Goal: Task Accomplishment & Management: Use online tool/utility

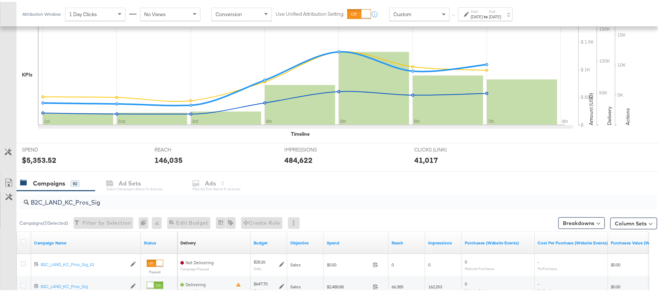
scroll to position [168, 0]
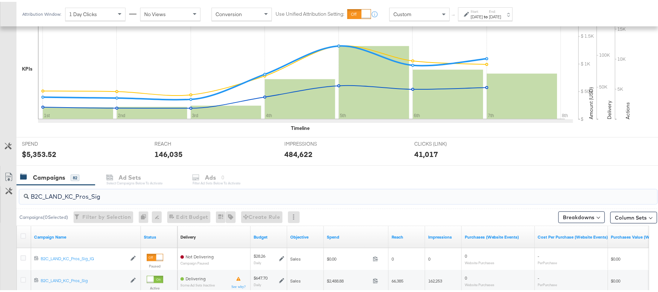
click at [95, 199] on input "B2C_LAND_KC_Pros_Sig" at bounding box center [314, 192] width 570 height 14
paste input "RT_Sig_24"
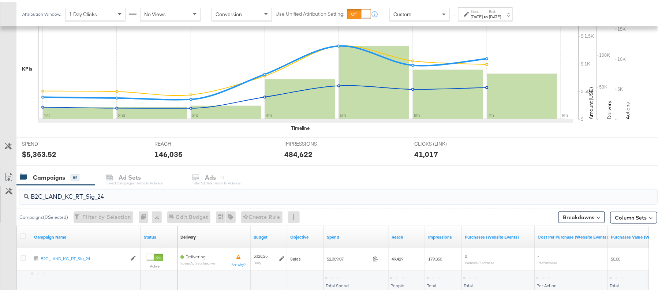
type input "B2C_LAND_KC_RT_Sig_24"
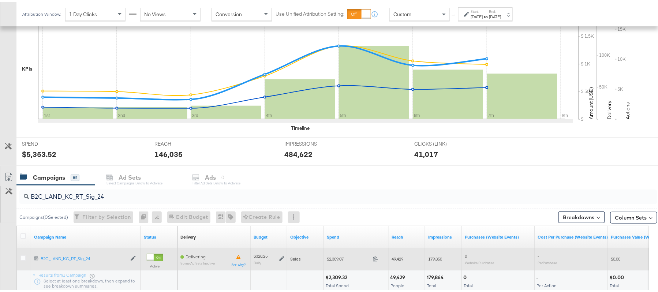
click at [280, 258] on icon at bounding box center [281, 256] width 5 height 5
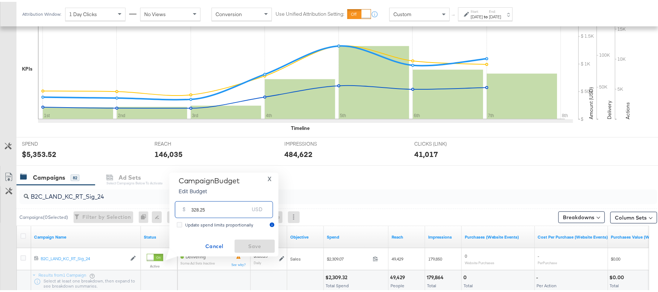
click at [241, 205] on input "328.25" at bounding box center [220, 205] width 58 height 16
paste input "$328.79"
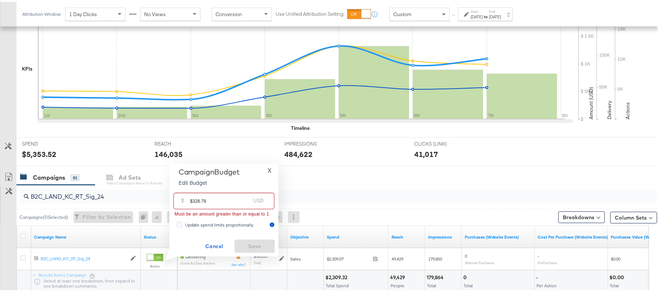
click at [192, 198] on input "$328.79" at bounding box center [220, 196] width 60 height 16
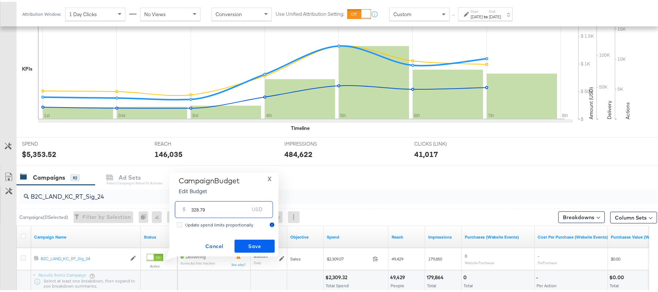
type input "328.79"
click at [254, 247] on span "Save" at bounding box center [254, 244] width 34 height 9
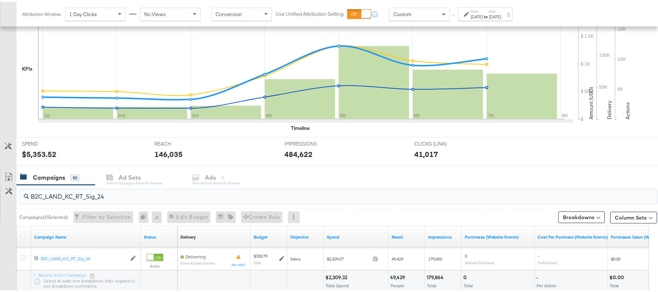
click at [154, 192] on input "B2C_LAND_KC_RT_Sig_24" at bounding box center [314, 192] width 570 height 14
paste input "B_Ecommerce_KC_Retargeting_LW&LOA_Traffic"
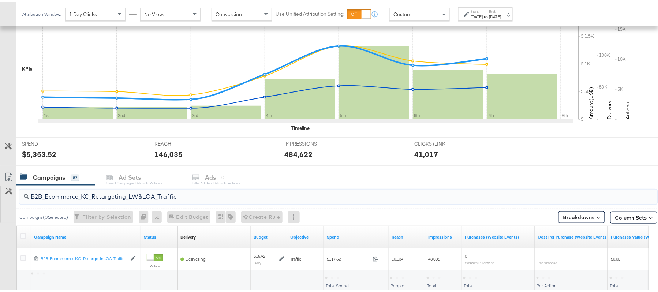
type input "B2B_Ecommerce_KC_Retargeting_LW&LOA_Traffic"
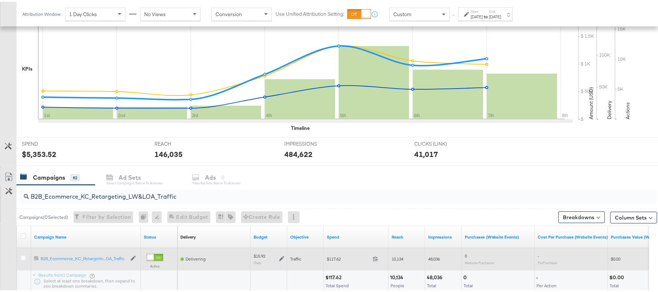
click at [282, 256] on icon at bounding box center [281, 256] width 5 height 5
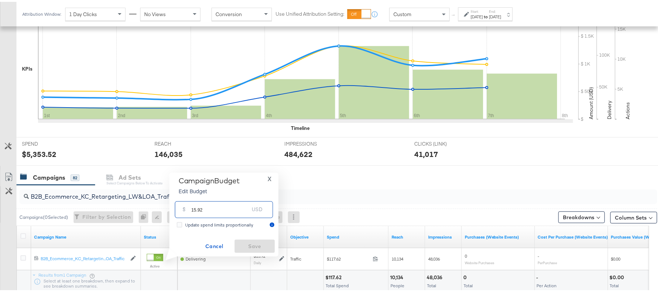
click at [214, 207] on input "15.92" at bounding box center [220, 205] width 58 height 16
paste input "$13.53"
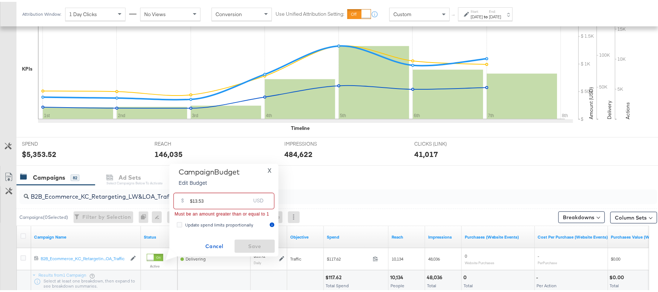
click at [192, 199] on input "$13.53" at bounding box center [220, 196] width 60 height 16
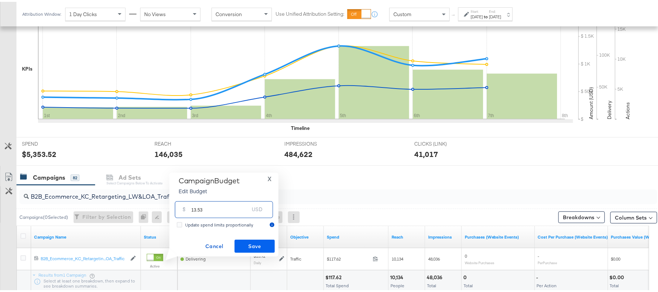
type input "13.53"
click at [241, 239] on button "Save" at bounding box center [254, 244] width 40 height 13
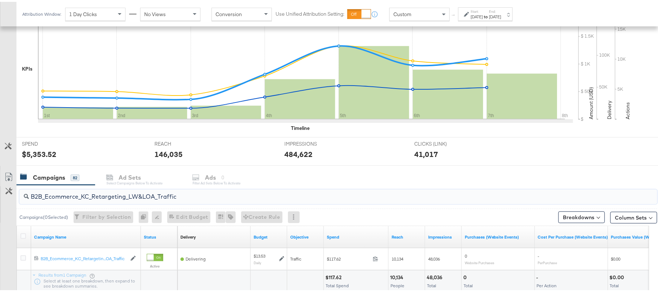
click at [116, 194] on input "B2B_Ecommerce_KC_Retargeting_LW&LOA_Traffic" at bounding box center [314, 192] width 570 height 14
paste input "KC_Retargeting_Prospects & Clients_Conversions"
type input "B2B_KC_Retargeting_Prospects & Clients_Conversions"
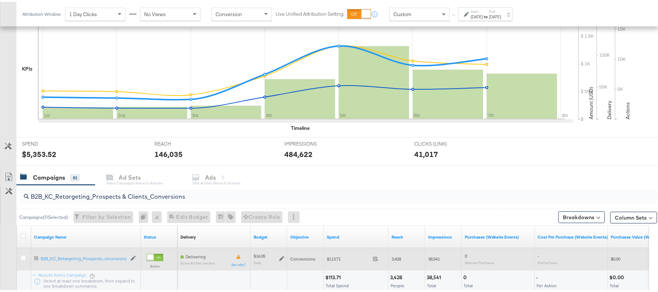
click at [279, 256] on icon at bounding box center [281, 256] width 5 height 5
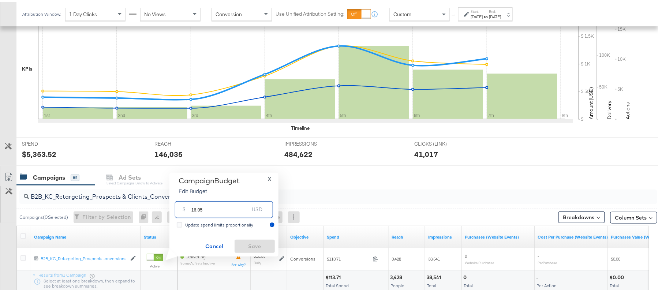
click at [216, 202] on input "16.05" at bounding box center [220, 205] width 58 height 16
paste input "$16.10"
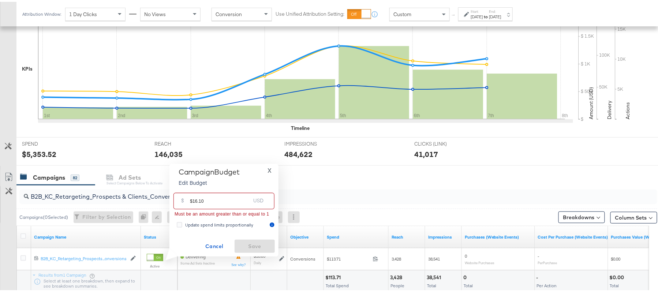
click at [192, 197] on input "$16.10" at bounding box center [220, 196] width 60 height 16
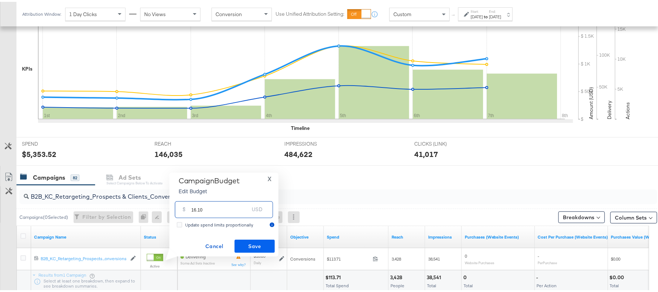
type input "16.10"
click at [254, 248] on span "Save" at bounding box center [254, 244] width 34 height 9
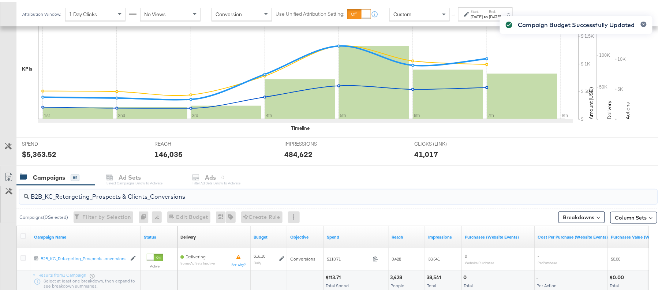
click at [112, 196] on input "B2B_KC_Retargeting_Prospects & Clients_Conversions" at bounding box center [314, 192] width 570 height 14
paste input "C_LAND_KC_Pros_Sig"
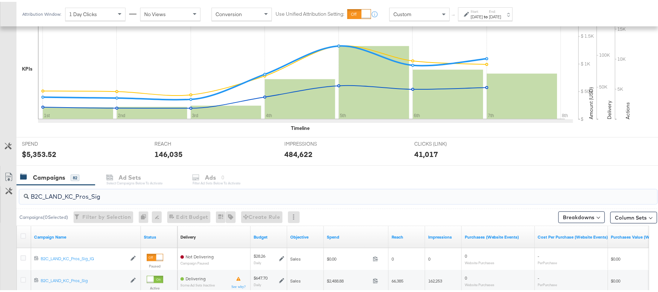
type input "B2C_LAND_KC_Pros_Sig"
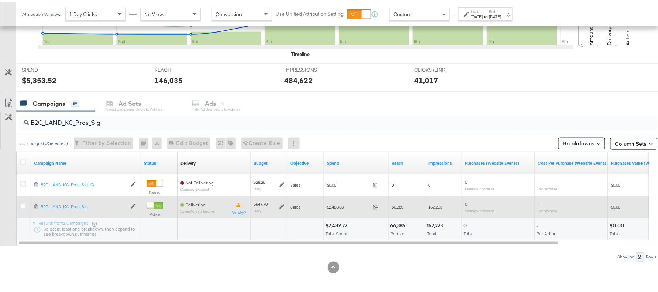
click at [280, 206] on icon at bounding box center [281, 205] width 5 height 5
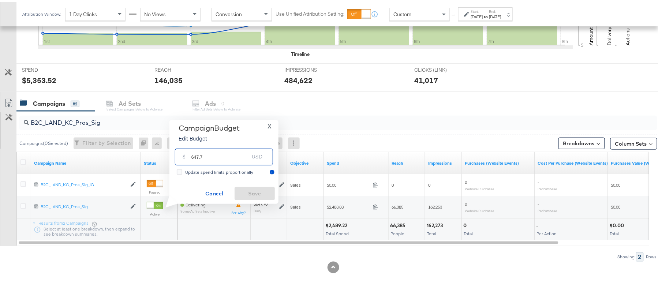
click at [223, 154] on input "647.7" at bounding box center [220, 152] width 58 height 16
paste input "$744.86"
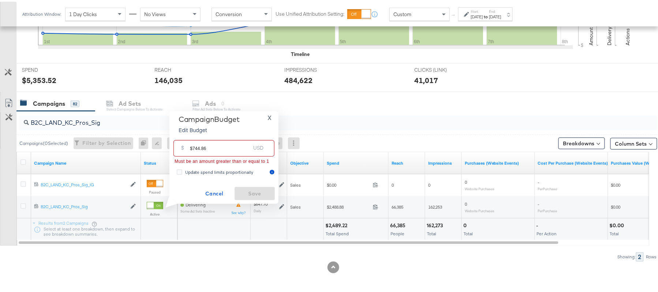
click at [191, 142] on input "$744.86" at bounding box center [220, 144] width 60 height 16
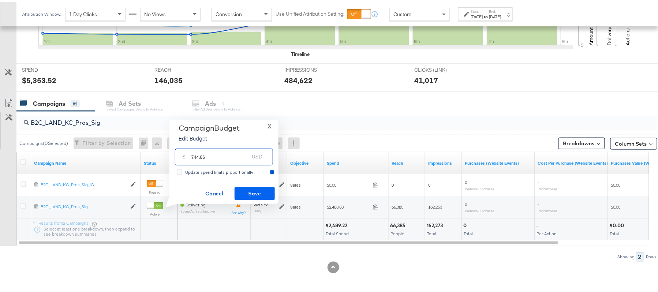
type input "744.86"
click at [240, 188] on span "Save" at bounding box center [254, 191] width 34 height 9
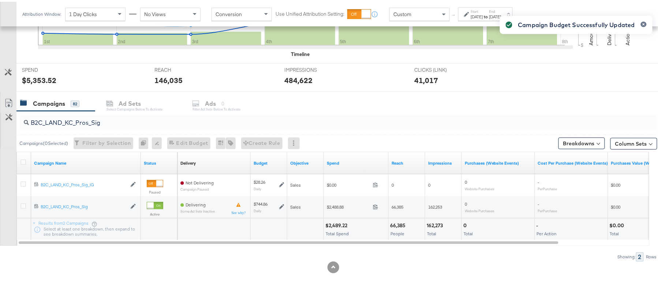
scroll to position [0, 0]
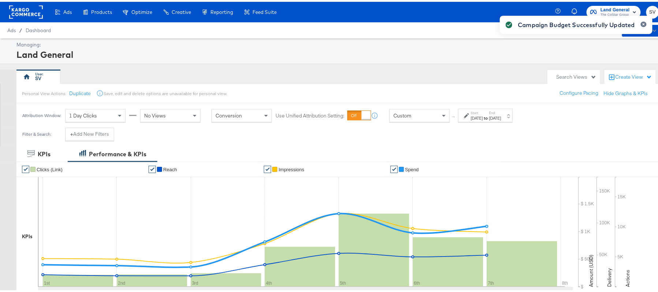
click at [616, 8] on div "Campaign Budget Successfully Updated" at bounding box center [575, 133] width 167 height 252
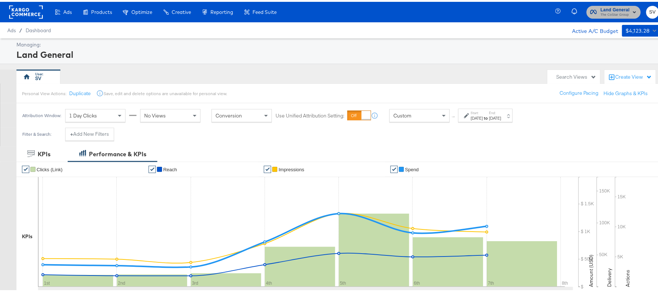
click at [616, 12] on span "The CoStar Group" at bounding box center [614, 13] width 29 height 6
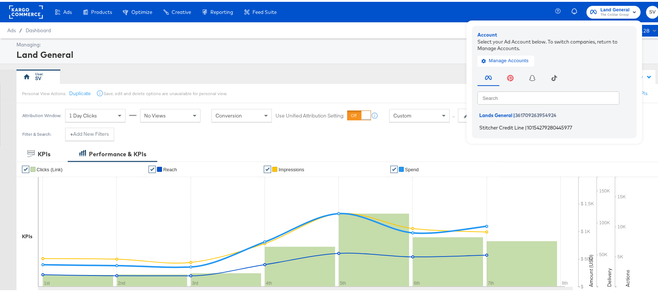
click at [489, 126] on span "Stitcher Credit Line" at bounding box center [501, 126] width 45 height 6
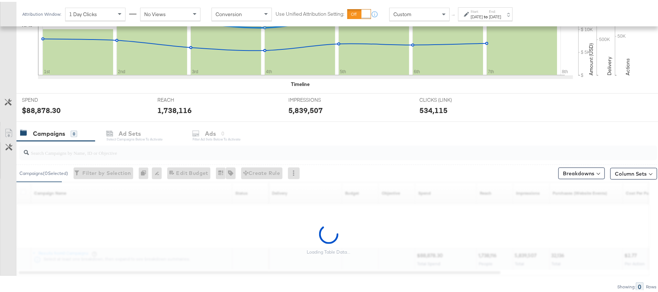
scroll to position [213, 0]
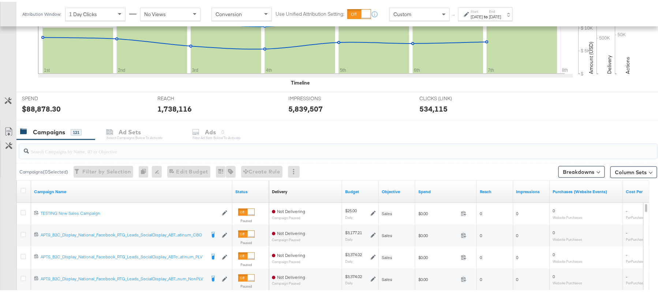
click at [175, 150] on input "search" at bounding box center [314, 146] width 570 height 14
paste input "APTS_B2C_Display_National_Facebook_RTG_Leads_SocialDisplay_Retargeting_Diamond_…"
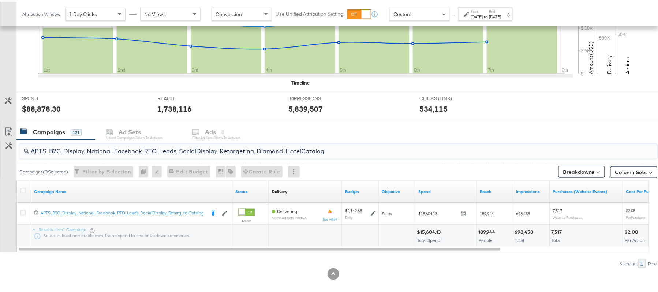
type input "APTS_B2C_Display_National_Facebook_RTG_Leads_SocialDisplay_Retargeting_Diamond_…"
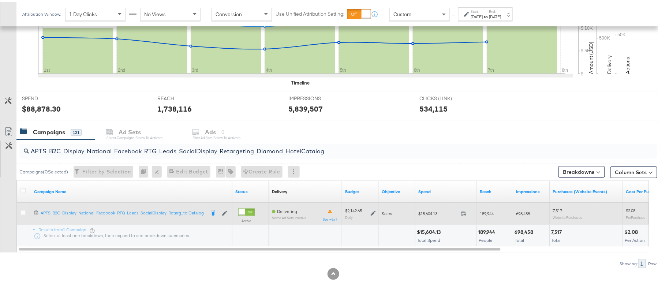
click at [372, 211] on icon at bounding box center [373, 211] width 5 height 5
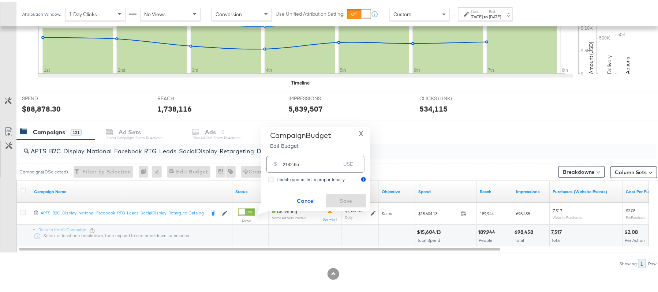
click at [317, 169] on div "$ 2142.65 USD" at bounding box center [315, 162] width 98 height 16
paste input "$2,528.80"
click at [290, 152] on input "$2,528.80" at bounding box center [311, 151] width 60 height 16
type input "2528.80"
click at [345, 199] on span "Save" at bounding box center [346, 199] width 34 height 9
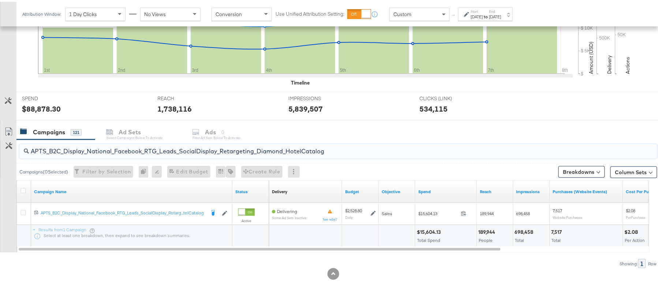
click at [204, 146] on input "APTS_B2C_Display_National_Facebook_RTG_Leads_SocialDisplay_Retargeting_Diamond_…" at bounding box center [314, 146] width 570 height 14
paste input "alwayson_Retargeting_DARE24_DiamondPlatinum"
type input "APTS_B2C_Display_National_Facebook_RTG_Leads_SocialDisplay_alwayson_Retargeting…"
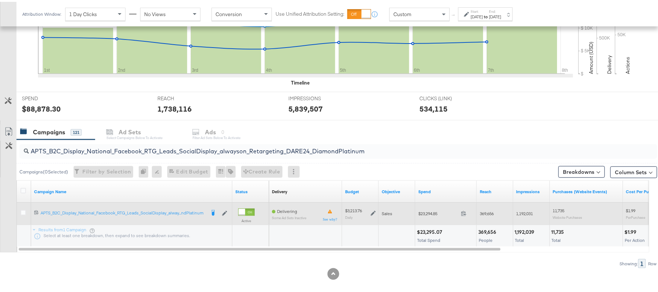
click at [372, 211] on icon at bounding box center [373, 211] width 5 height 5
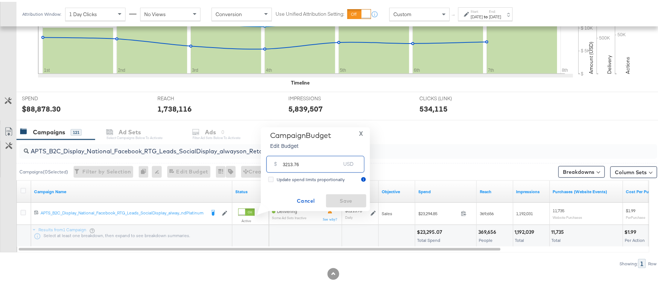
click at [307, 162] on input "3213.76" at bounding box center [312, 159] width 58 height 16
paste input "$3,798.42"
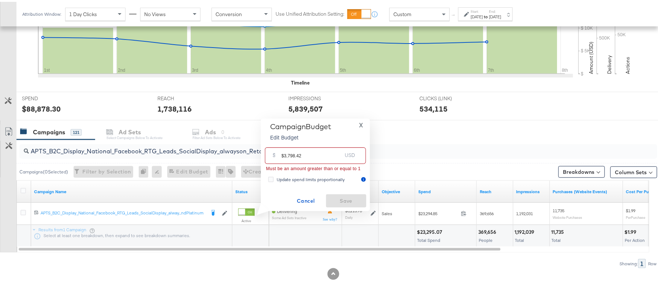
click at [288, 152] on input "$3,798.42" at bounding box center [311, 151] width 60 height 16
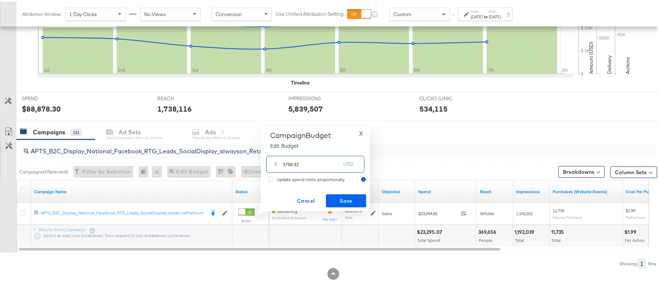
type input "3798.42"
click at [345, 199] on span "Save" at bounding box center [346, 199] width 34 height 9
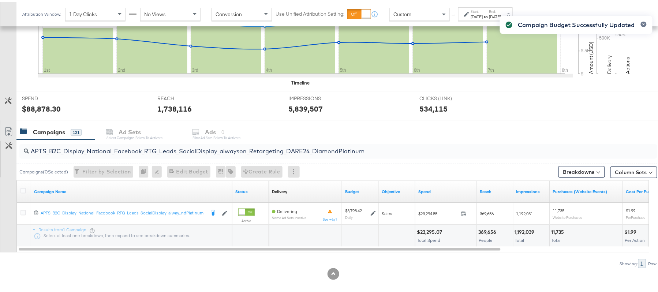
click at [136, 158] on div "APTS_B2C_Display_National_Facebook_RTG_Leads_SocialDisplay_alwayson_Retargeting…" at bounding box center [338, 150] width 638 height 18
click at [148, 151] on input "APTS_B2C_Display_National_Facebook_RTG_Leads_SocialDisplay_alwayson_Retargeting…" at bounding box center [314, 146] width 570 height 14
paste input "FR_B2C_Display_National_Facebook_RTG_Leads_SocialDisplay_alwayson_Retargeting_FR"
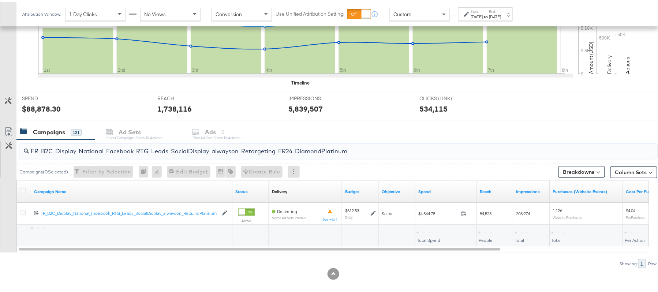
type input "FR_B2C_Display_National_Facebook_RTG_Leads_SocialDisplay_alwayson_Retargeting_F…"
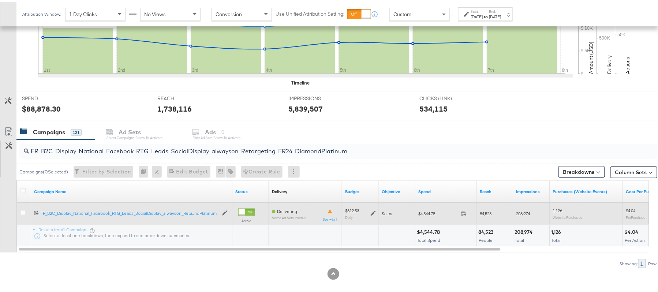
click at [376, 210] on div "$612.53 Daily" at bounding box center [360, 211] width 37 height 17
click at [372, 212] on icon at bounding box center [373, 211] width 5 height 5
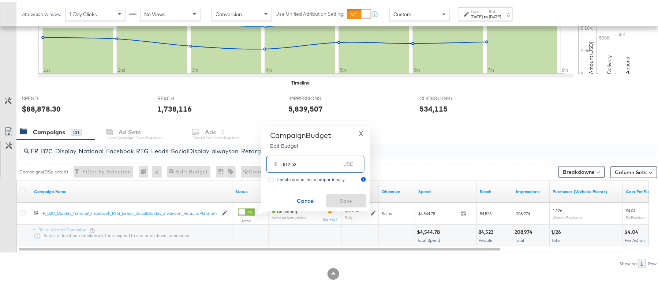
click at [312, 160] on input "612.53" at bounding box center [312, 159] width 58 height 16
paste input "$643.16"
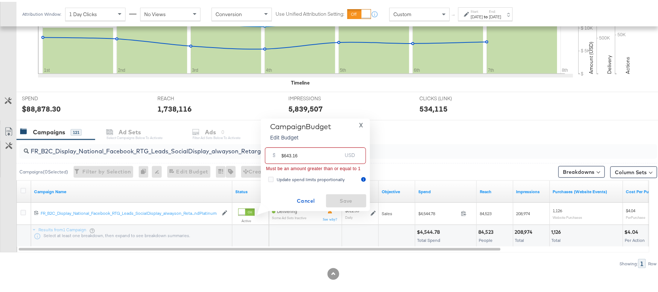
click at [284, 153] on input "$643.16" at bounding box center [311, 151] width 60 height 16
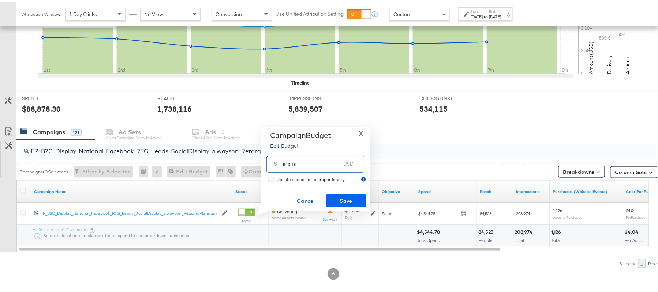
type input "643.16"
click at [338, 196] on span "Save" at bounding box center [346, 199] width 34 height 9
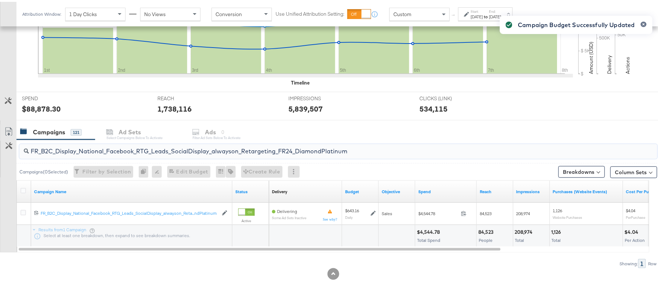
click at [129, 151] on input "FR_B2C_Display_National_Facebook_RTG_Leads_SocialDisplay_alwayson_Retargeting_F…" at bounding box center [314, 146] width 570 height 14
paste input "AF_B2C_Display_National_Facebook_RTG_Leads_SocialDisplay_alwayson_Retargeting_AF"
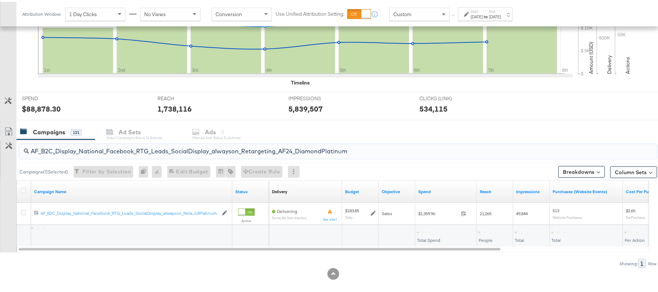
type input "AF_B2C_Display_National_Facebook_RTG_Leads_SocialDisplay_alwayson_Retargeting_A…"
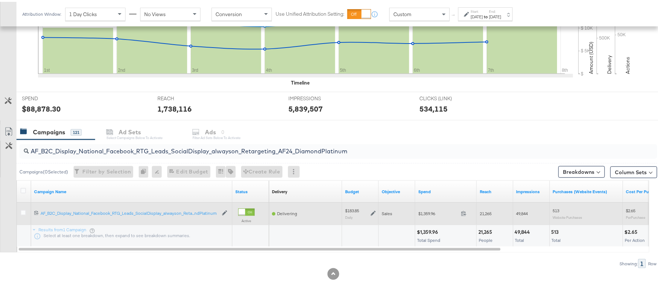
click at [373, 212] on icon at bounding box center [373, 211] width 5 height 5
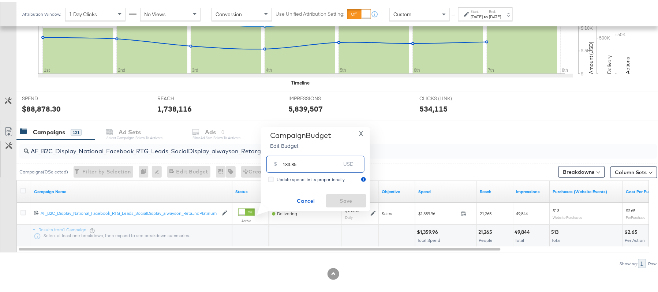
click at [328, 165] on input "183.85" at bounding box center [312, 159] width 58 height 16
paste input "$216.98"
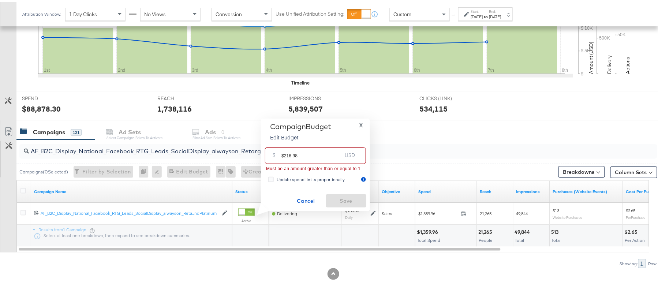
click at [283, 152] on input "$216.98" at bounding box center [311, 151] width 60 height 16
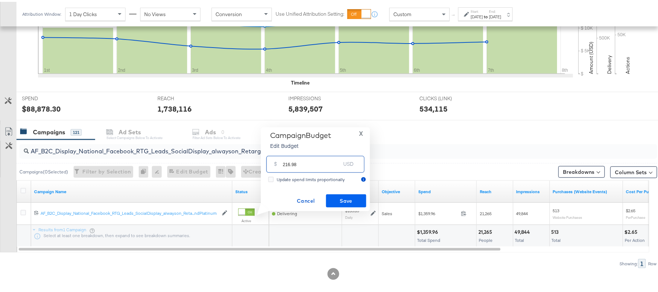
type input "216.98"
click at [353, 198] on span "Save" at bounding box center [346, 199] width 34 height 9
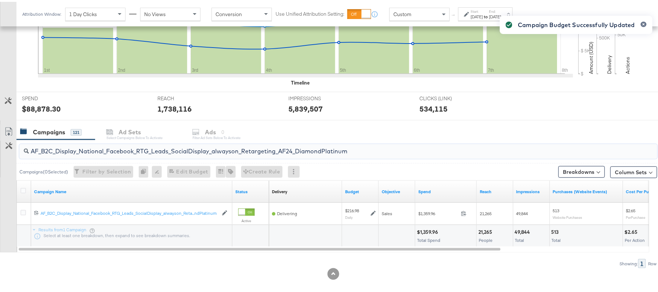
click at [213, 141] on input "AF_B2C_Display_National_Facebook_RTG_Leads_SocialDisplay_alwayson_Retargeting_A…" at bounding box center [314, 146] width 570 height 14
paste input "HL_B2C_Display_National_Facebook_RTG_Leads_SocialDisplay_alwayson_Retargeting_A…"
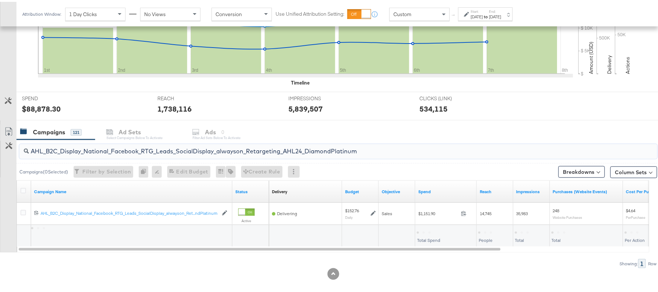
type input "AHL_B2C_Display_National_Facebook_RTG_Leads_SocialDisplay_alwayson_Retargeting_…"
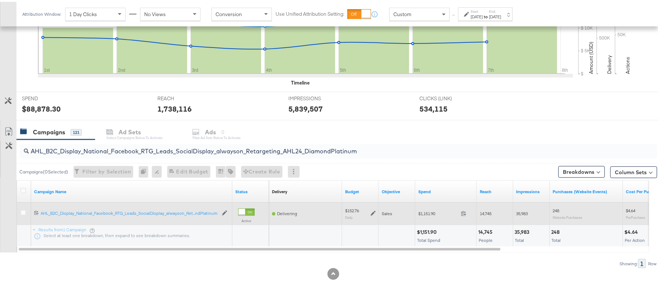
click at [374, 211] on icon at bounding box center [373, 211] width 5 height 5
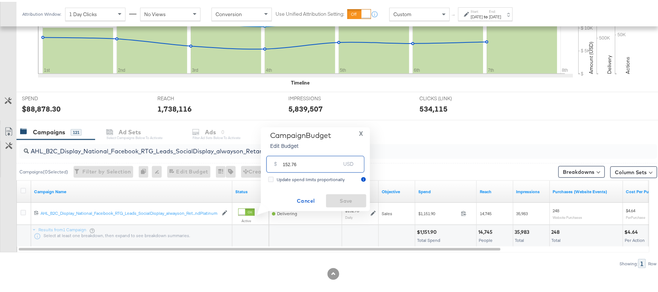
click at [299, 159] on input "152.76" at bounding box center [312, 159] width 58 height 16
paste input "$145.12"
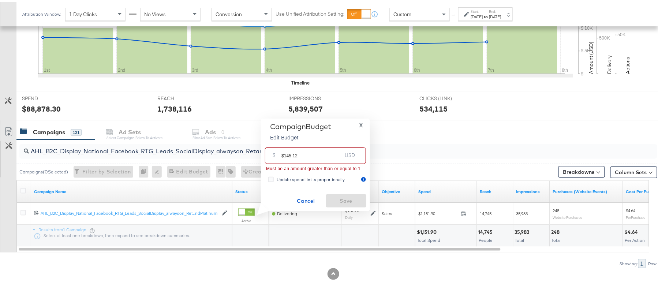
click at [284, 153] on input "$145.12" at bounding box center [311, 151] width 60 height 16
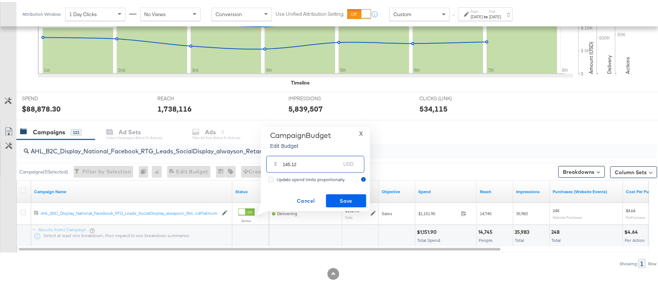
type input "145.12"
click at [346, 196] on span "Save" at bounding box center [346, 199] width 34 height 9
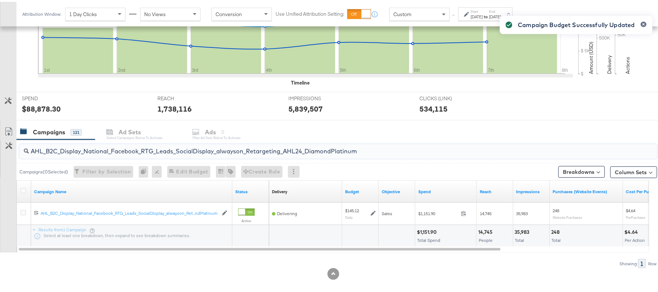
click at [154, 149] on input "AHL_B2C_Display_National_Facebook_RTG_Leads_SocialDisplay_alwayson_Retargeting_…" at bounding box center [314, 146] width 570 height 14
paste input "PTS_B2C_Display_National_Facebook_PRO_Traffic_SocialDisplay_alwayson_ASC_DARE24…"
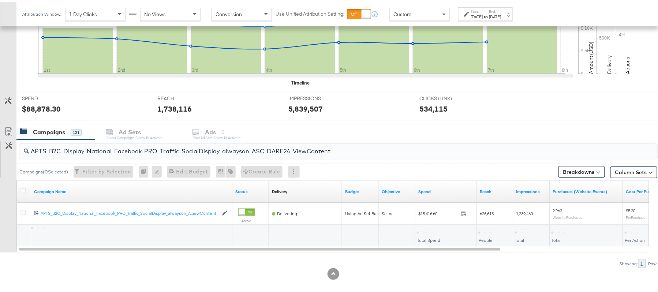
type input "APTS_B2C_Display_National_Facebook_PRO_Traffic_SocialDisplay_alwayson_ASC_DARE2…"
click at [23, 189] on icon at bounding box center [22, 188] width 5 height 5
click at [0, 0] on input "checkbox" at bounding box center [0, 0] width 0 height 0
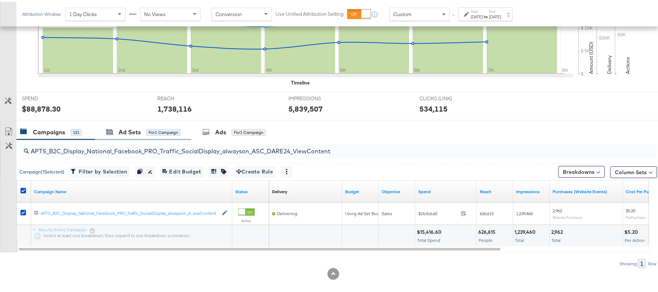
click at [124, 138] on div "Ad Sets for 1 Campaign" at bounding box center [143, 131] width 96 height 16
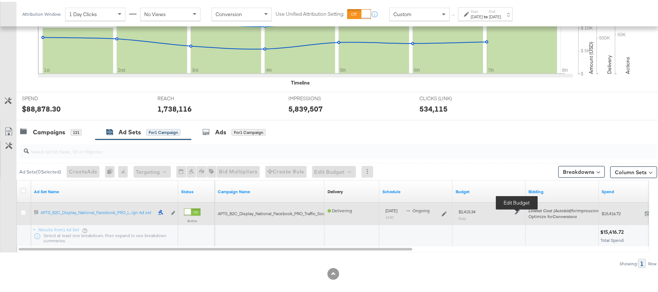
click at [517, 210] on icon at bounding box center [517, 210] width 5 height 5
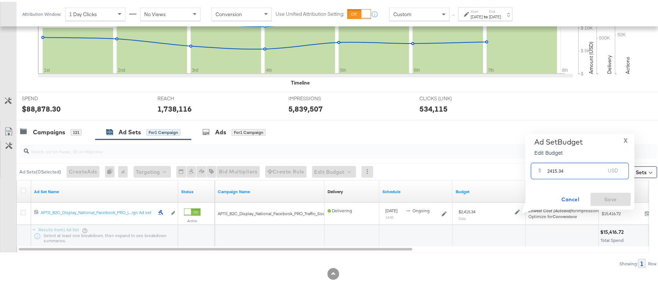
click at [557, 170] on input "2415.34" at bounding box center [576, 166] width 58 height 16
paste input "$2,410.1"
click at [552, 158] on input "$2,410.14" at bounding box center [576, 158] width 60 height 16
type input "2410.14"
click at [625, 199] on span "Save" at bounding box center [610, 197] width 34 height 9
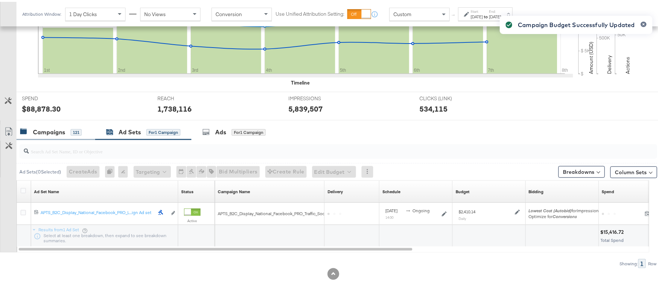
click at [50, 131] on div "Campaigns" at bounding box center [49, 130] width 32 height 8
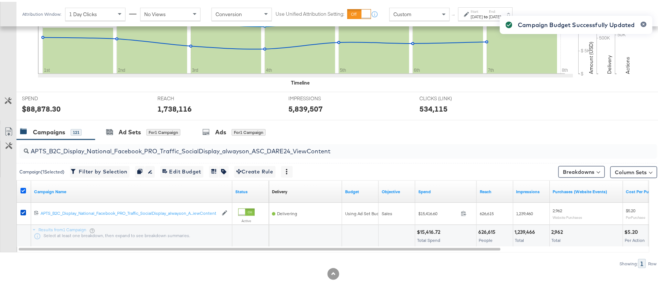
click at [22, 191] on icon at bounding box center [22, 188] width 5 height 5
click at [0, 0] on input "checkbox" at bounding box center [0, 0] width 0 height 0
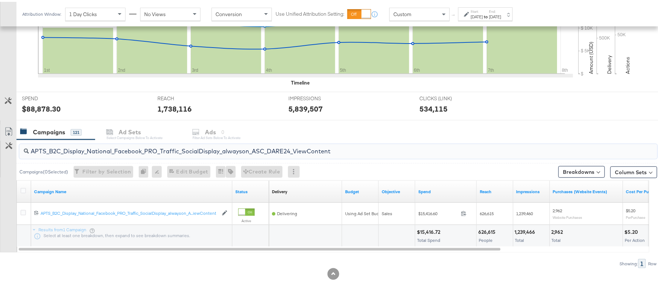
click at [132, 151] on input "APTS_B2C_Display_National_Facebook_PRO_Traffic_SocialDisplay_alwayson_ASC_DARE2…" at bounding box center [314, 146] width 570 height 14
paste input "Leads_SocialDisplay_alwayson_ASC_DARE24_Purchase"
type input "APTS_B2C_Display_National_Facebook_PRO_Leads_SocialDisplay_alwayson_ASC_DARE24_…"
click at [23, 189] on icon at bounding box center [22, 188] width 5 height 5
click at [0, 0] on input "checkbox" at bounding box center [0, 0] width 0 height 0
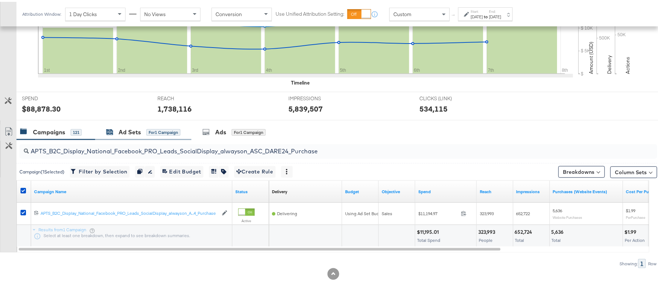
click at [126, 129] on div "Ad Sets" at bounding box center [130, 130] width 22 height 8
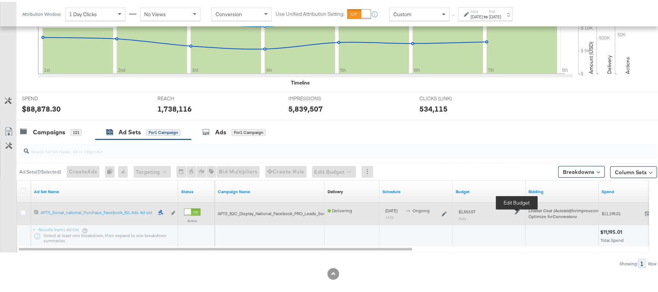
click at [517, 213] on icon at bounding box center [517, 210] width 5 height 5
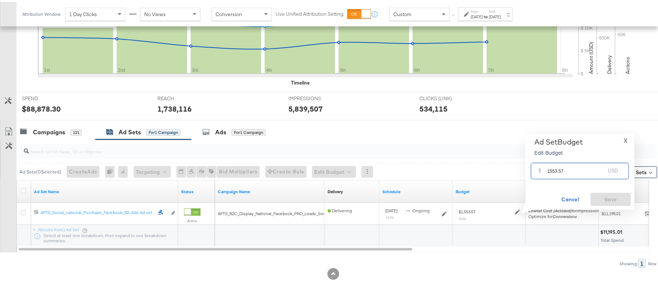
click at [574, 168] on input "1553.57" at bounding box center [576, 166] width 58 height 16
paste input "$1,782.0"
click at [552, 160] on input "$1,782.07" at bounding box center [576, 158] width 60 height 16
type input "1782.07"
click at [605, 191] on button "Save" at bounding box center [610, 197] width 40 height 13
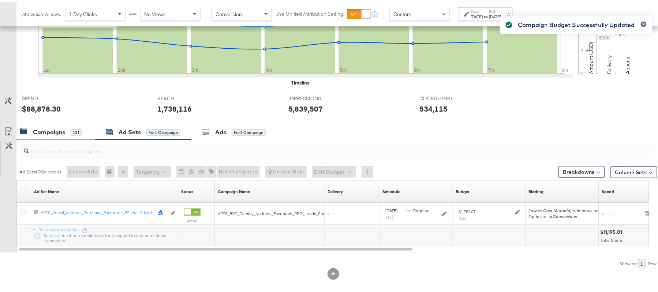
click at [60, 128] on div "Campaigns" at bounding box center [49, 130] width 32 height 8
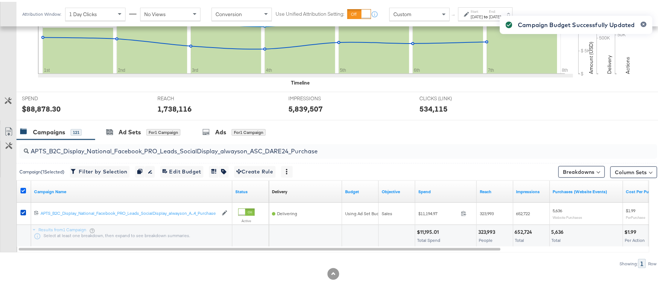
click at [24, 189] on icon at bounding box center [22, 188] width 5 height 5
click at [0, 0] on input "checkbox" at bounding box center [0, 0] width 0 height 0
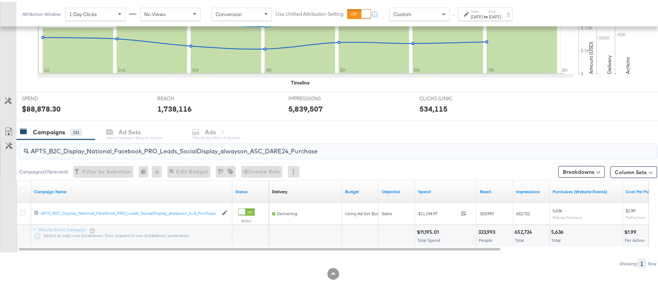
click at [90, 145] on input "APTS_B2C_Display_National_Facebook_PRO_Leads_SocialDisplay_alwayson_ASC_DARE24_…" at bounding box center [314, 146] width 570 height 14
paste input "F_B2C_Display_National_Facebook_PRO_Traffic_SocialDisplay_alwayson_ASC_AF24_Vie…"
type input "AF_B2C_Display_National_Facebook_PRO_Traffic_SocialDisplay_alwayson_ASC_AF24_Vi…"
click at [20, 191] on div at bounding box center [25, 189] width 14 height 13
click at [22, 191] on icon at bounding box center [22, 188] width 5 height 5
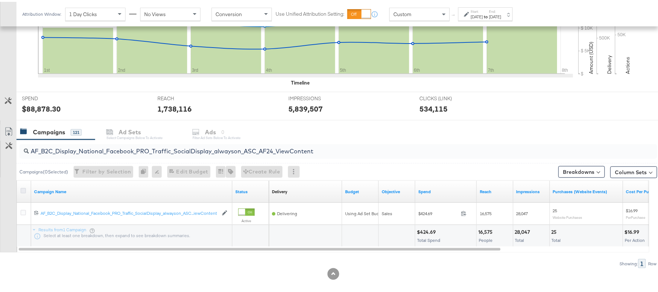
click at [0, 0] on input "checkbox" at bounding box center [0, 0] width 0 height 0
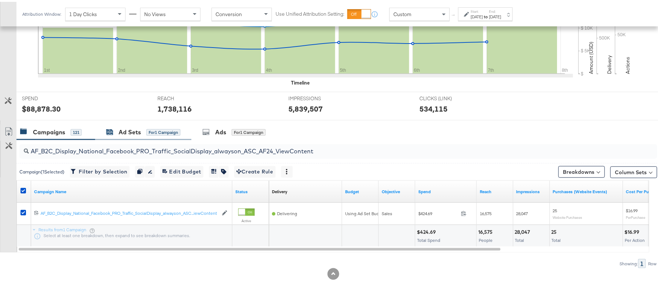
click at [165, 128] on div "for 1 Campaign" at bounding box center [163, 130] width 34 height 7
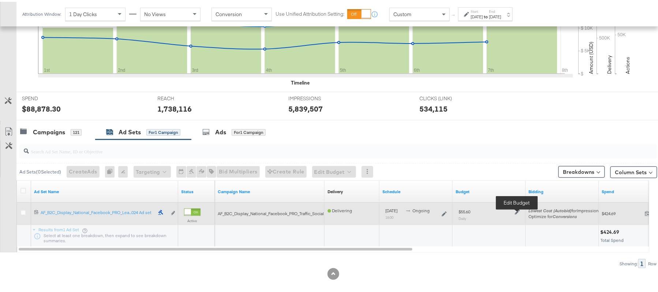
click at [517, 211] on icon at bounding box center [517, 210] width 5 height 5
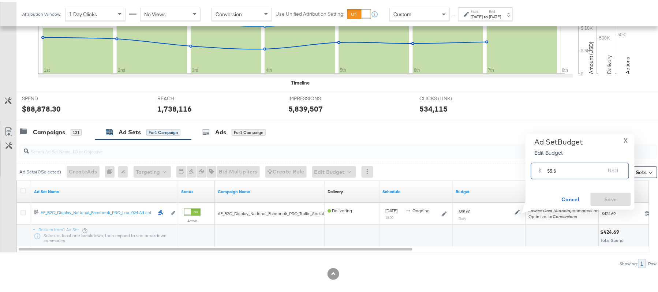
click at [588, 170] on input "55.6" at bounding box center [576, 166] width 58 height 16
paste input "$63.94"
click at [547, 159] on input "$63.94" at bounding box center [576, 158] width 60 height 16
type input "63.94"
click at [612, 196] on span "Save" at bounding box center [610, 197] width 34 height 9
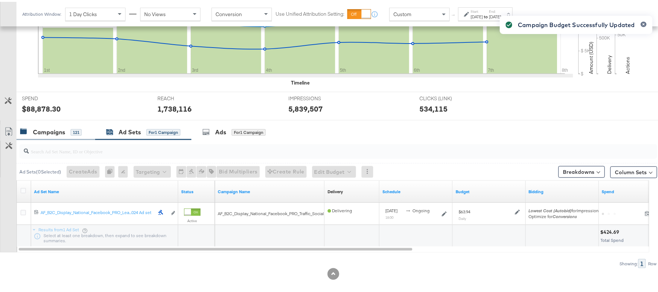
click at [59, 131] on div "Campaigns" at bounding box center [49, 130] width 32 height 8
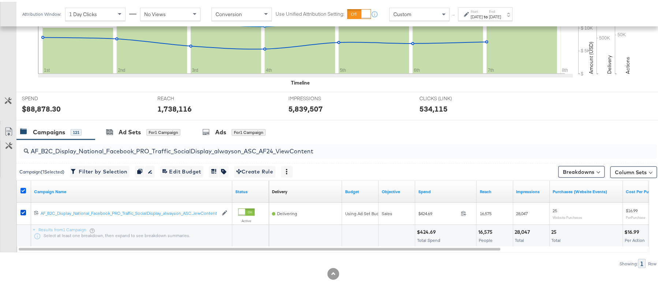
click at [21, 191] on icon at bounding box center [22, 188] width 5 height 5
click at [0, 0] on input "checkbox" at bounding box center [0, 0] width 0 height 0
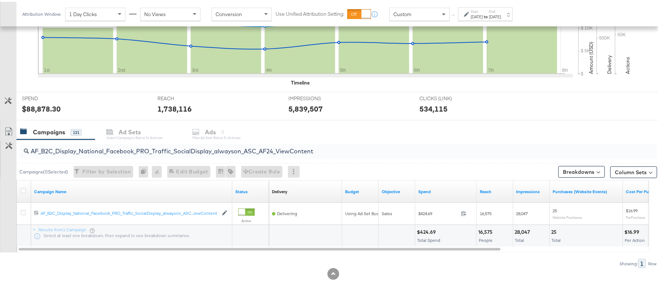
click at [109, 156] on div "AF_B2C_Display_National_Facebook_PRO_Traffic_SocialDisplay_alwayson_ASC_AF24_Vi…" at bounding box center [338, 149] width 638 height 15
paste input "FR_B2C_Display_National_Facebook_PRO_Traffic_SocialDisplay_alwayson_ASC_FR"
type input "FR_B2C_Display_National_Facebook_PRO_Traffic_SocialDisplay_alwayson_ASC_FR24_Vi…"
click at [24, 190] on icon at bounding box center [22, 188] width 5 height 5
click at [0, 0] on input "checkbox" at bounding box center [0, 0] width 0 height 0
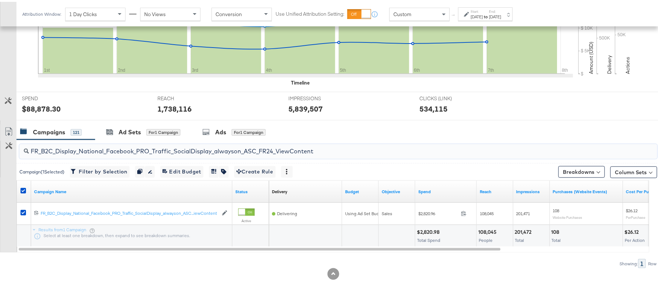
click at [123, 141] on input "FR_B2C_Display_National_Facebook_PRO_Traffic_SocialDisplay_alwayson_ASC_FR24_Vi…" at bounding box center [314, 146] width 570 height 14
click at [126, 129] on div "Ad Sets" at bounding box center [130, 130] width 22 height 8
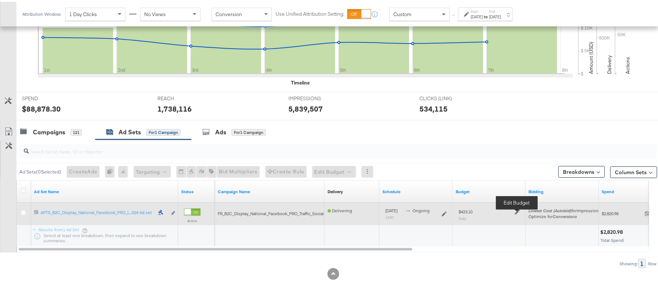
click at [517, 211] on icon at bounding box center [517, 210] width 5 height 5
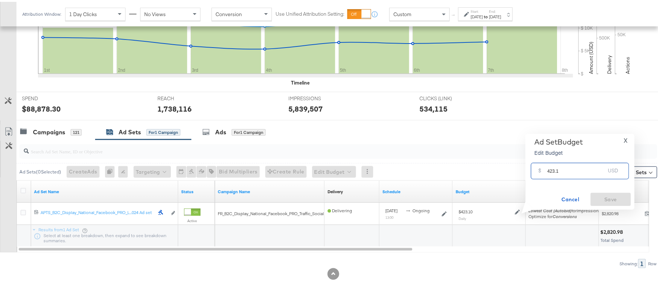
click at [573, 170] on input "423.1" at bounding box center [576, 166] width 58 height 16
paste input "$359.64"
click at [549, 158] on input "$359.64" at bounding box center [576, 158] width 60 height 16
type input "359.64"
click at [600, 198] on span "Save" at bounding box center [610, 197] width 34 height 9
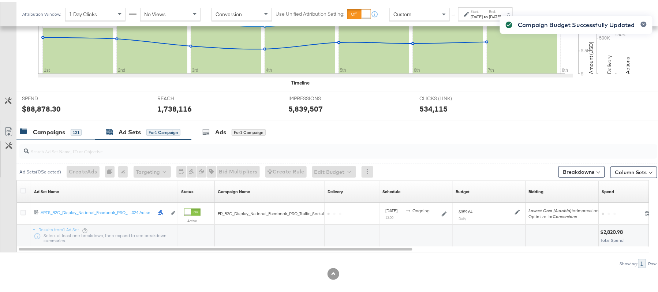
click at [57, 128] on div "Campaigns" at bounding box center [49, 130] width 32 height 8
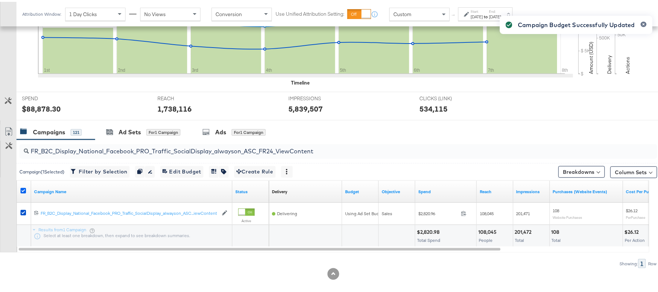
click at [21, 189] on icon at bounding box center [22, 188] width 5 height 5
click at [0, 0] on input "checkbox" at bounding box center [0, 0] width 0 height 0
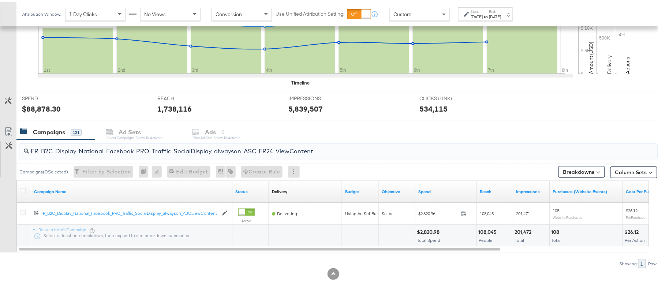
click at [103, 150] on input "FR_B2C_Display_National_Facebook_PRO_Traffic_SocialDisplay_alwayson_ASC_FR24_Vi…" at bounding box center [314, 146] width 570 height 14
paste input "AHL_B2C_Display_National_Facebook_PRO_Traffic_SocialDisplay_alwayson_ASC_AHL"
type input "AHL_B2C_Display_National_Facebook_PRO_Traffic_SocialDisplay_alwayson_ASC_AHL24_…"
click at [22, 189] on icon at bounding box center [22, 188] width 5 height 5
click at [0, 0] on input "checkbox" at bounding box center [0, 0] width 0 height 0
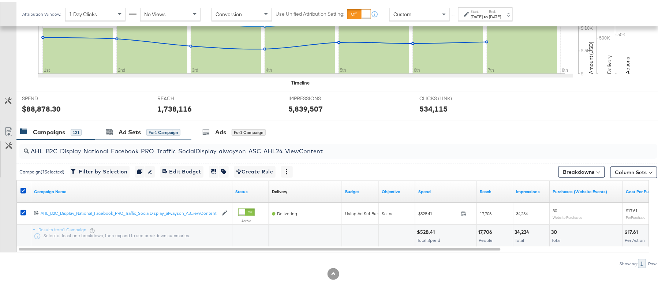
click at [145, 126] on div "Ad Sets for 1 Campaign" at bounding box center [143, 131] width 96 height 16
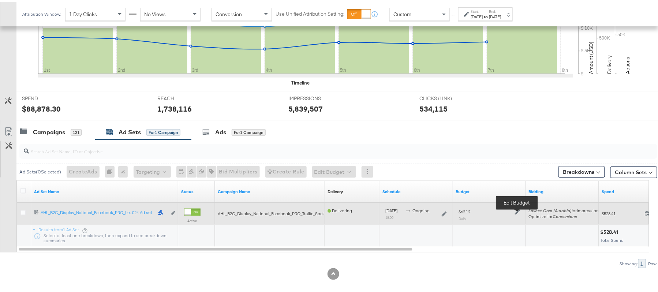
click at [517, 210] on icon at bounding box center [517, 210] width 5 height 5
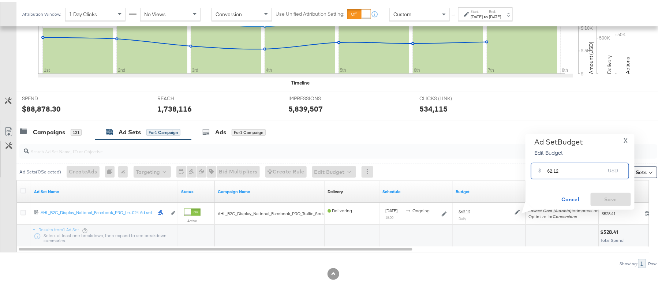
click at [571, 172] on input "62.12" at bounding box center [576, 166] width 58 height 16
paste input "$71.44"
click at [546, 160] on input "$71.44" at bounding box center [576, 158] width 60 height 16
type input "71.44"
click at [615, 191] on button "Save" at bounding box center [610, 197] width 40 height 13
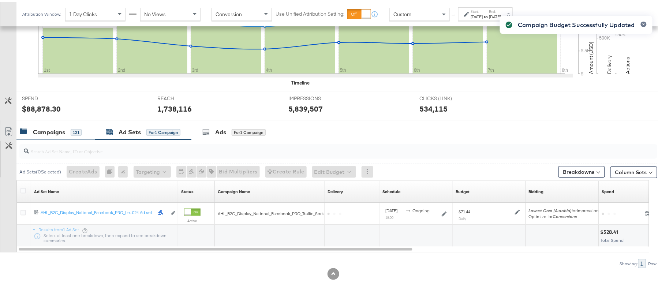
click at [72, 125] on div "Campaigns 121" at bounding box center [55, 131] width 79 height 16
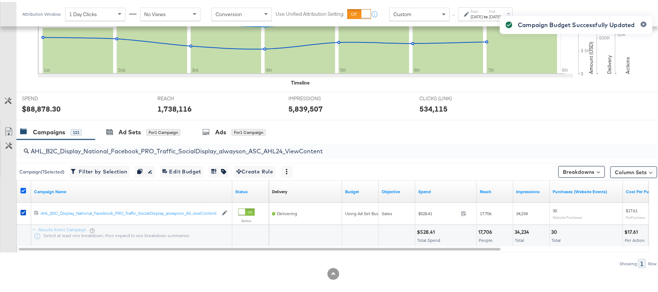
click at [20, 189] on icon at bounding box center [22, 188] width 5 height 5
click at [0, 0] on input "checkbox" at bounding box center [0, 0] width 0 height 0
